Goal: Task Accomplishment & Management: Manage account settings

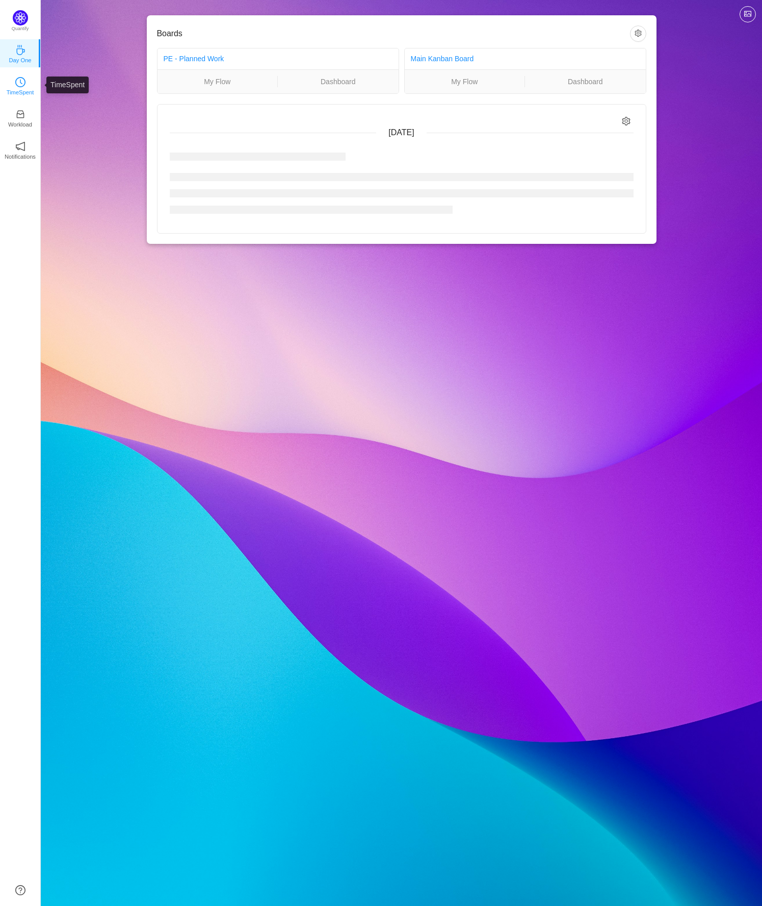
click at [21, 88] on p "TimeSpent" at bounding box center [21, 92] width 28 height 9
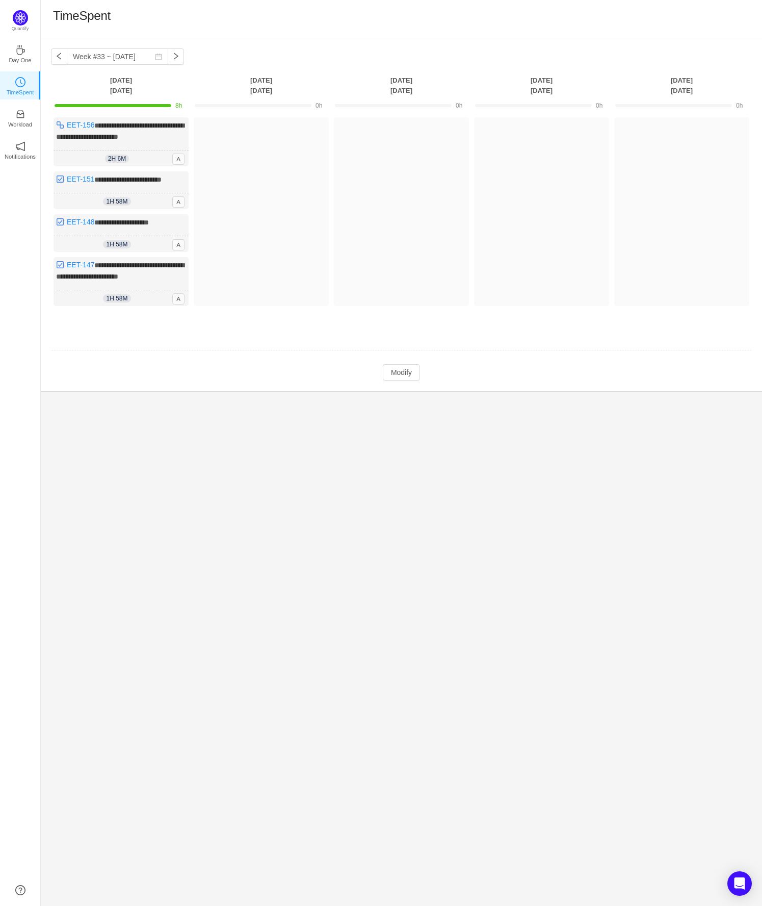
click at [227, 519] on div "**********" at bounding box center [402, 471] width 722 height 867
click at [160, 369] on td "Modify Cancel Submit" at bounding box center [401, 372] width 701 height 17
click at [395, 369] on button "Modify" at bounding box center [401, 372] width 37 height 16
click at [173, 199] on button "button" at bounding box center [172, 200] width 12 height 12
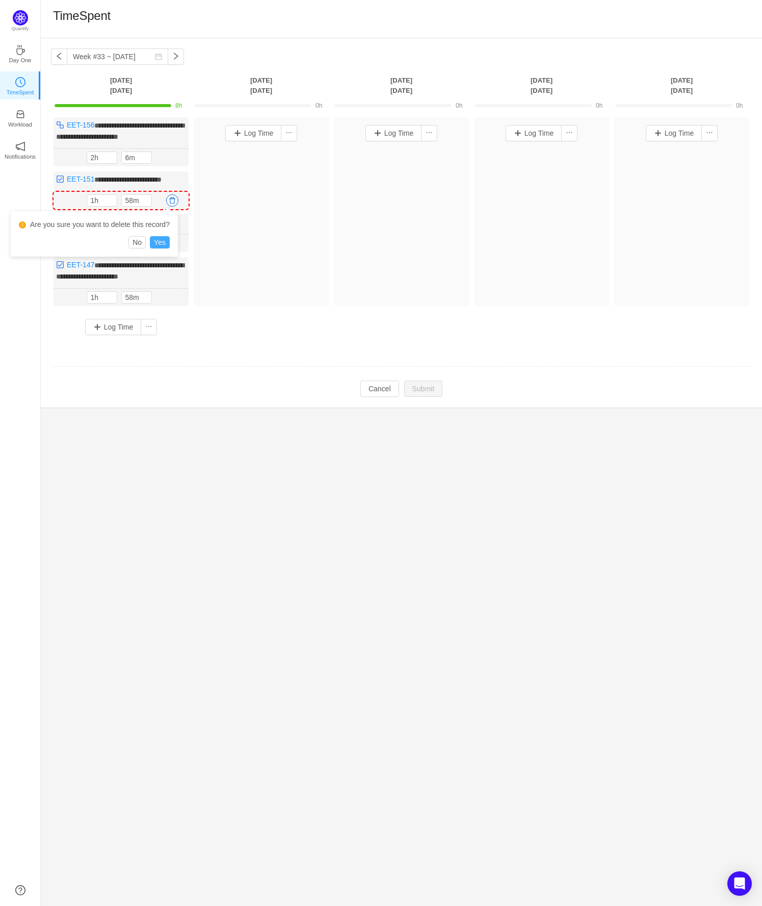
click at [162, 242] on button "Yes" at bounding box center [160, 242] width 20 height 12
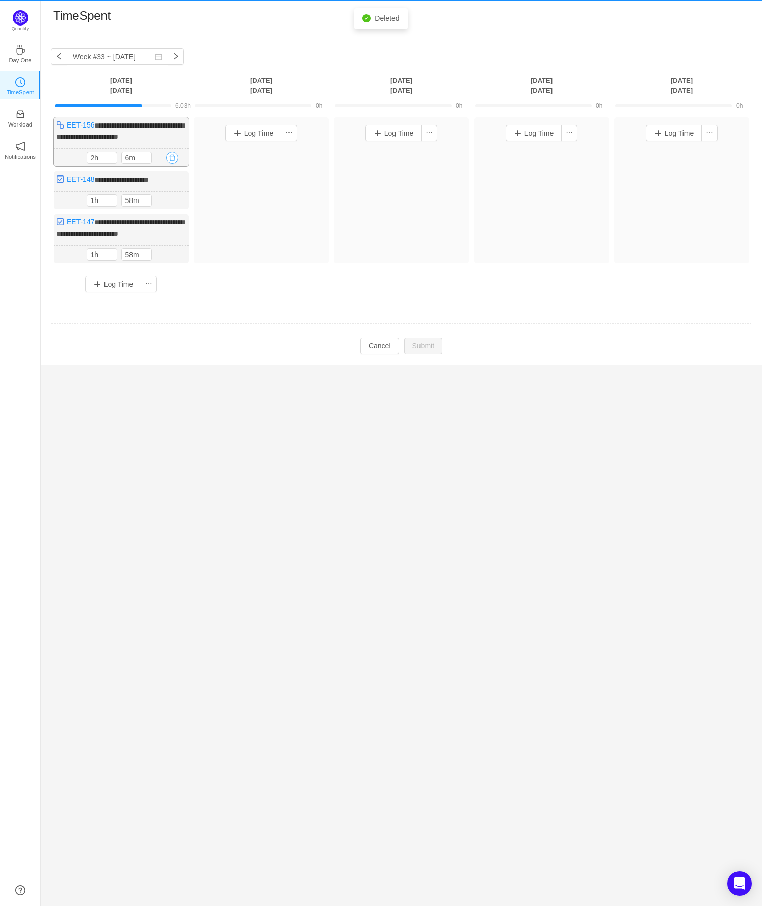
click at [175, 157] on button "button" at bounding box center [172, 157] width 12 height 12
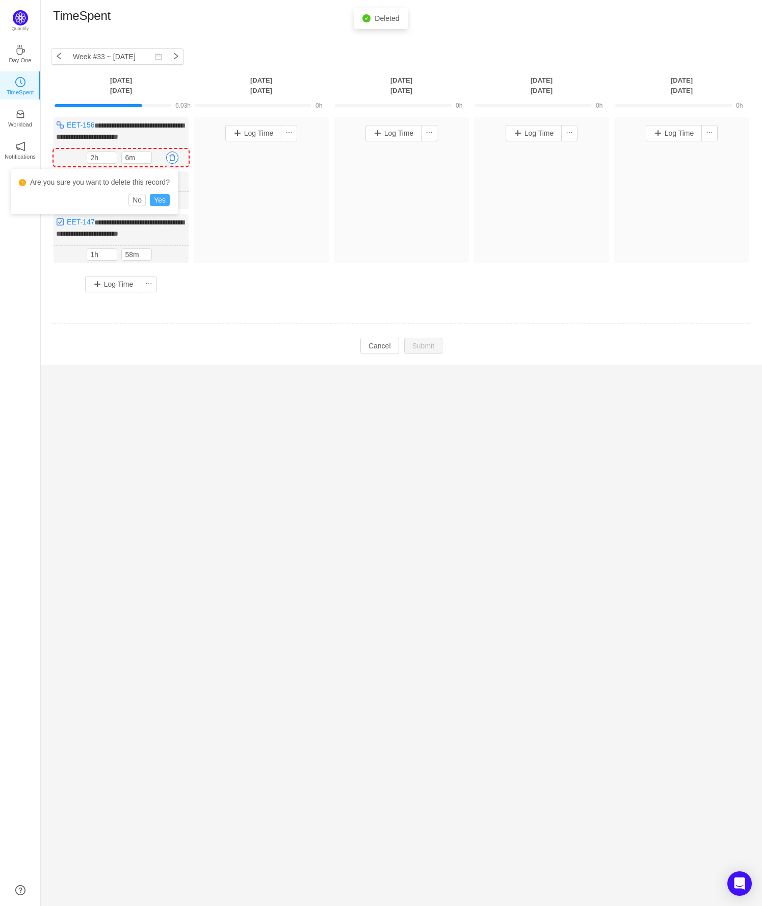
click at [161, 201] on button "Yes" at bounding box center [160, 200] width 20 height 12
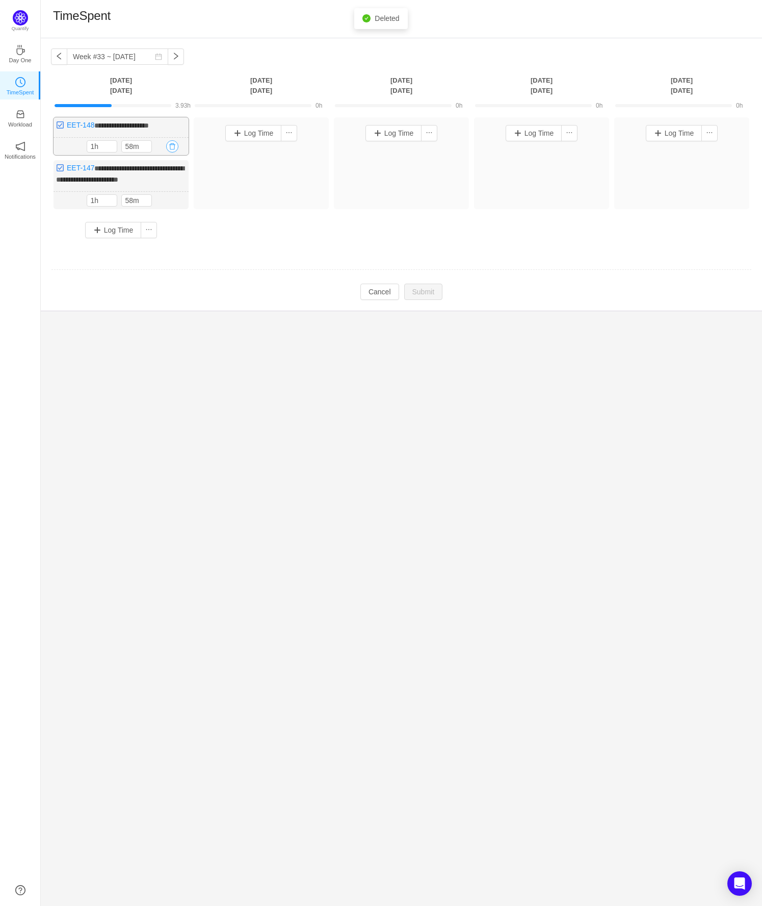
click at [175, 145] on button "button" at bounding box center [172, 146] width 12 height 12
click at [166, 188] on button "Yes" at bounding box center [160, 189] width 20 height 12
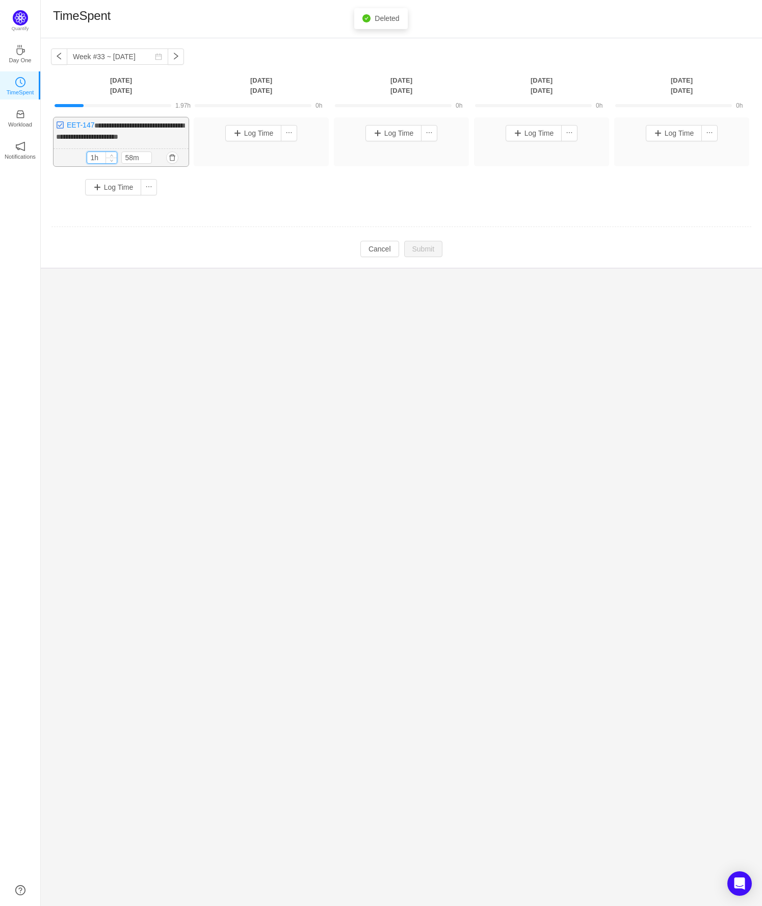
drag, startPoint x: 97, startPoint y: 153, endPoint x: 98, endPoint y: 161, distance: 7.7
click at [96, 156] on input "1h" at bounding box center [102, 157] width 30 height 11
type input "2h"
type input "0m"
click at [221, 254] on td "Modify Cancel Submit" at bounding box center [401, 249] width 701 height 17
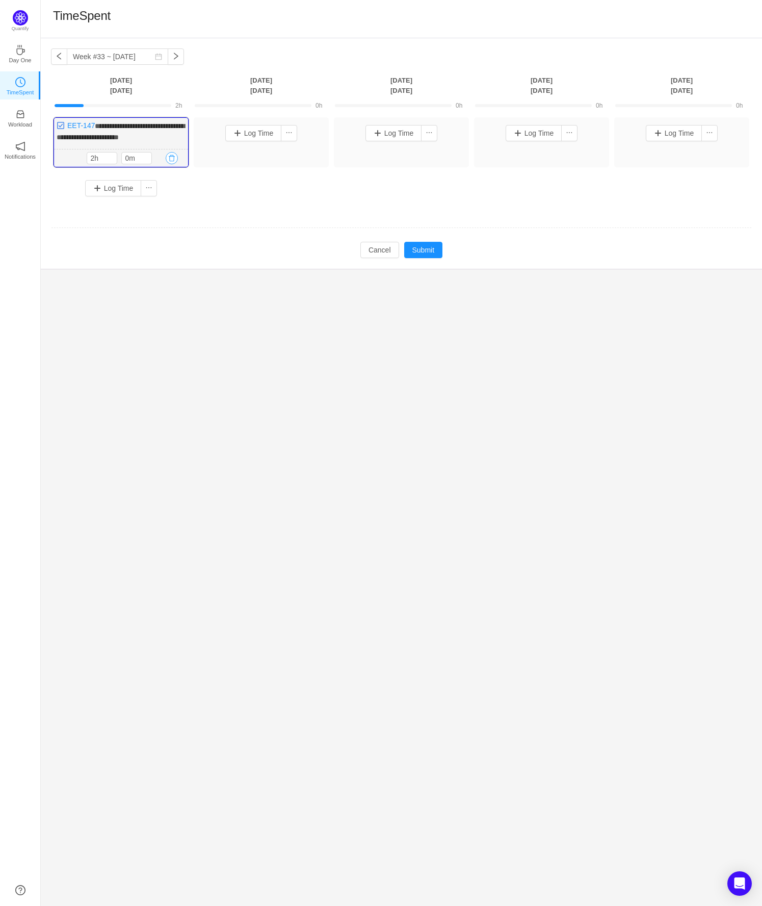
click at [173, 158] on button "button" at bounding box center [172, 158] width 12 height 12
click at [165, 202] on button "Yes" at bounding box center [160, 200] width 20 height 12
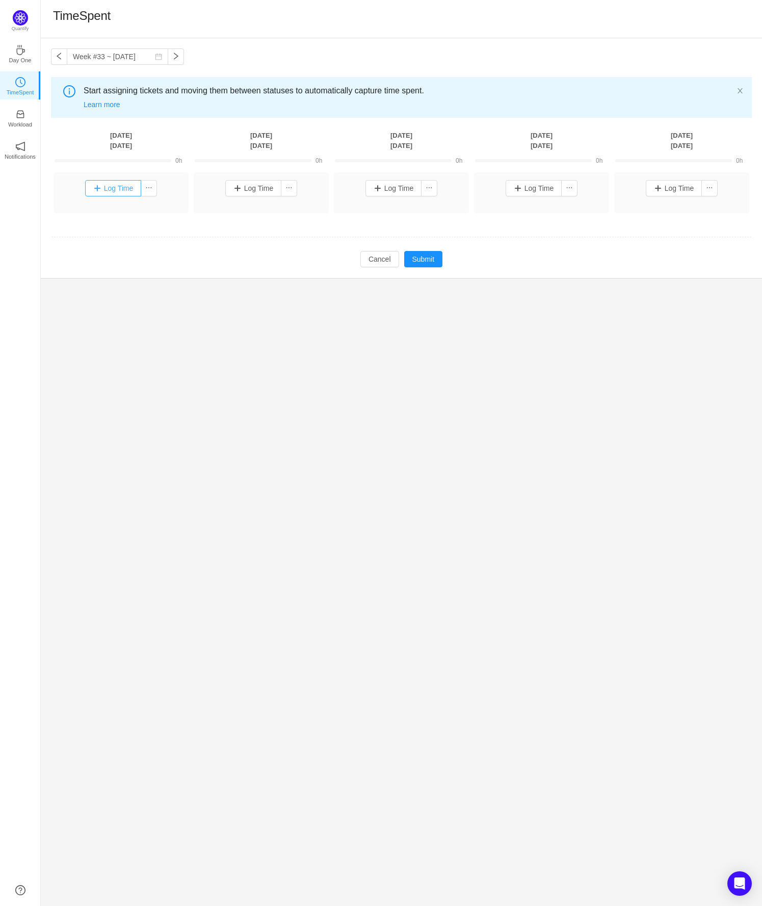
click at [117, 189] on button "Log Time" at bounding box center [113, 188] width 57 height 16
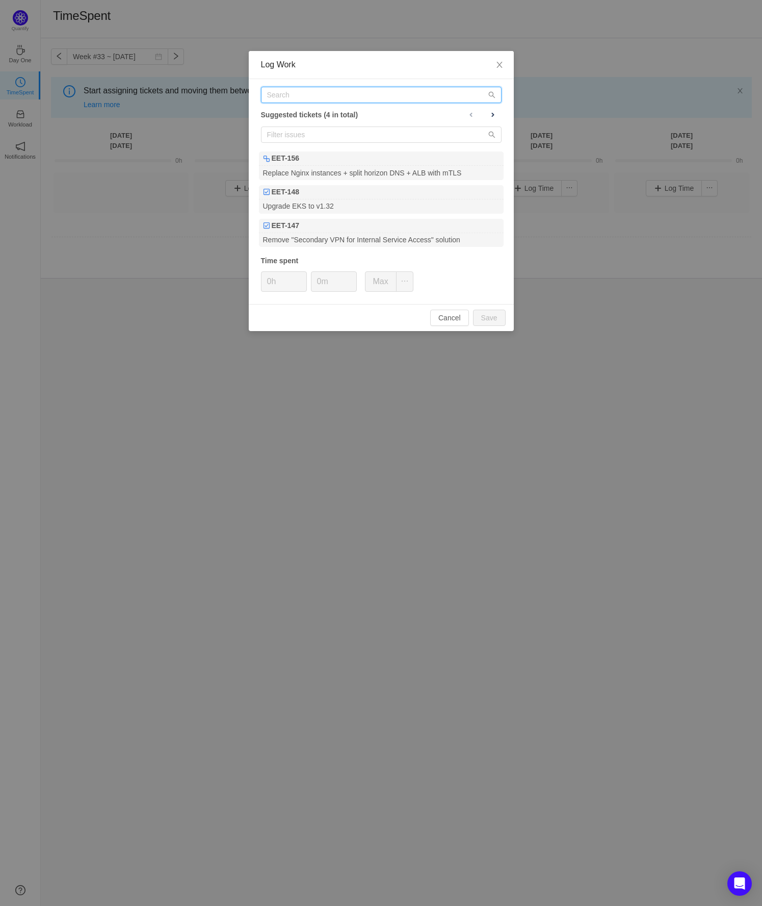
click at [292, 96] on input "text" at bounding box center [381, 95] width 241 height 16
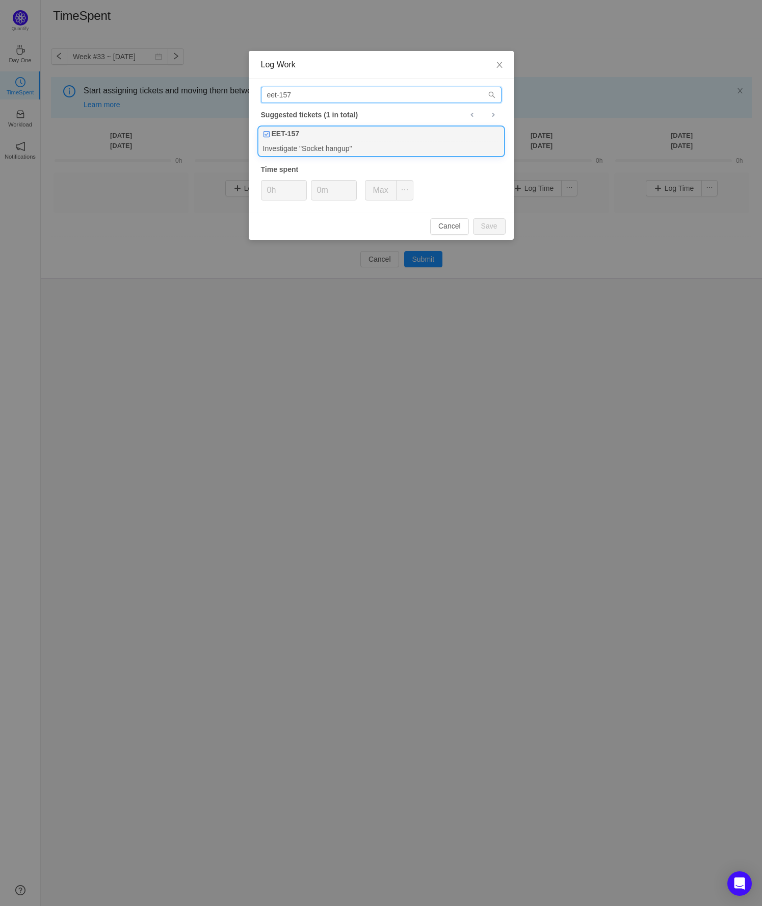
type input "eet-157"
click at [307, 138] on div "EET-157" at bounding box center [381, 134] width 245 height 14
click at [486, 224] on button "Save" at bounding box center [489, 226] width 33 height 16
type input "0h"
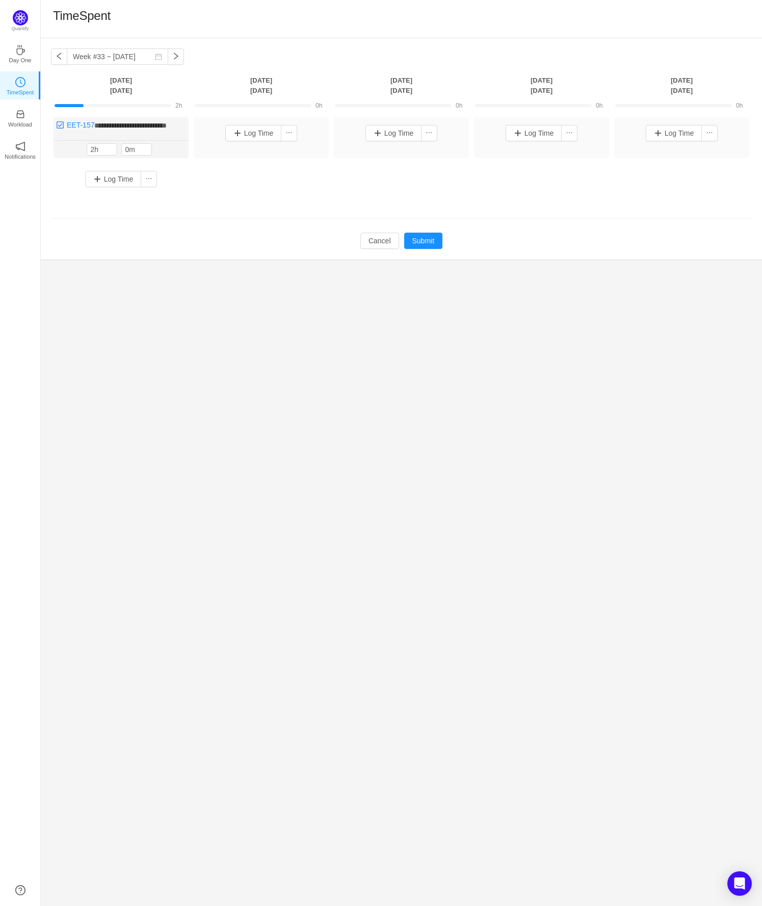
click at [215, 206] on td "**********" at bounding box center [401, 160] width 701 height 92
click at [131, 155] on input "0m" at bounding box center [137, 149] width 30 height 11
type input "30m"
click at [207, 244] on td "Modify Cancel Submit" at bounding box center [401, 240] width 701 height 17
click at [432, 248] on button "Submit" at bounding box center [423, 241] width 39 height 16
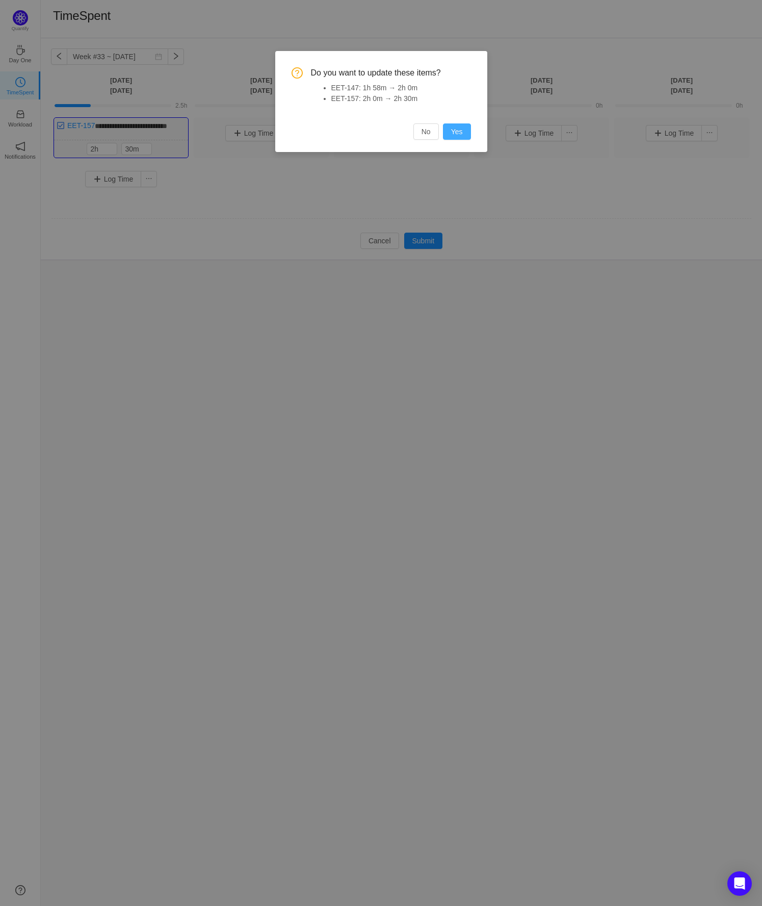
click at [457, 133] on button "Yes" at bounding box center [457, 131] width 28 height 16
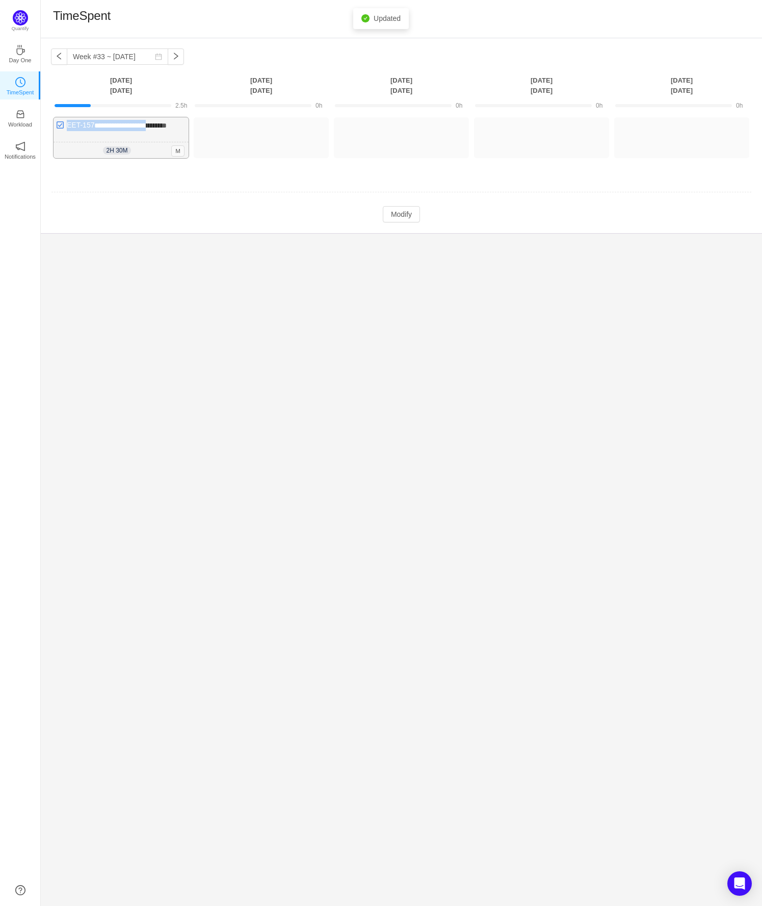
drag, startPoint x: 146, startPoint y: 128, endPoint x: 68, endPoint y: 127, distance: 78.5
click at [68, 127] on div "**********" at bounding box center [121, 137] width 135 height 41
